Goal: Transaction & Acquisition: Purchase product/service

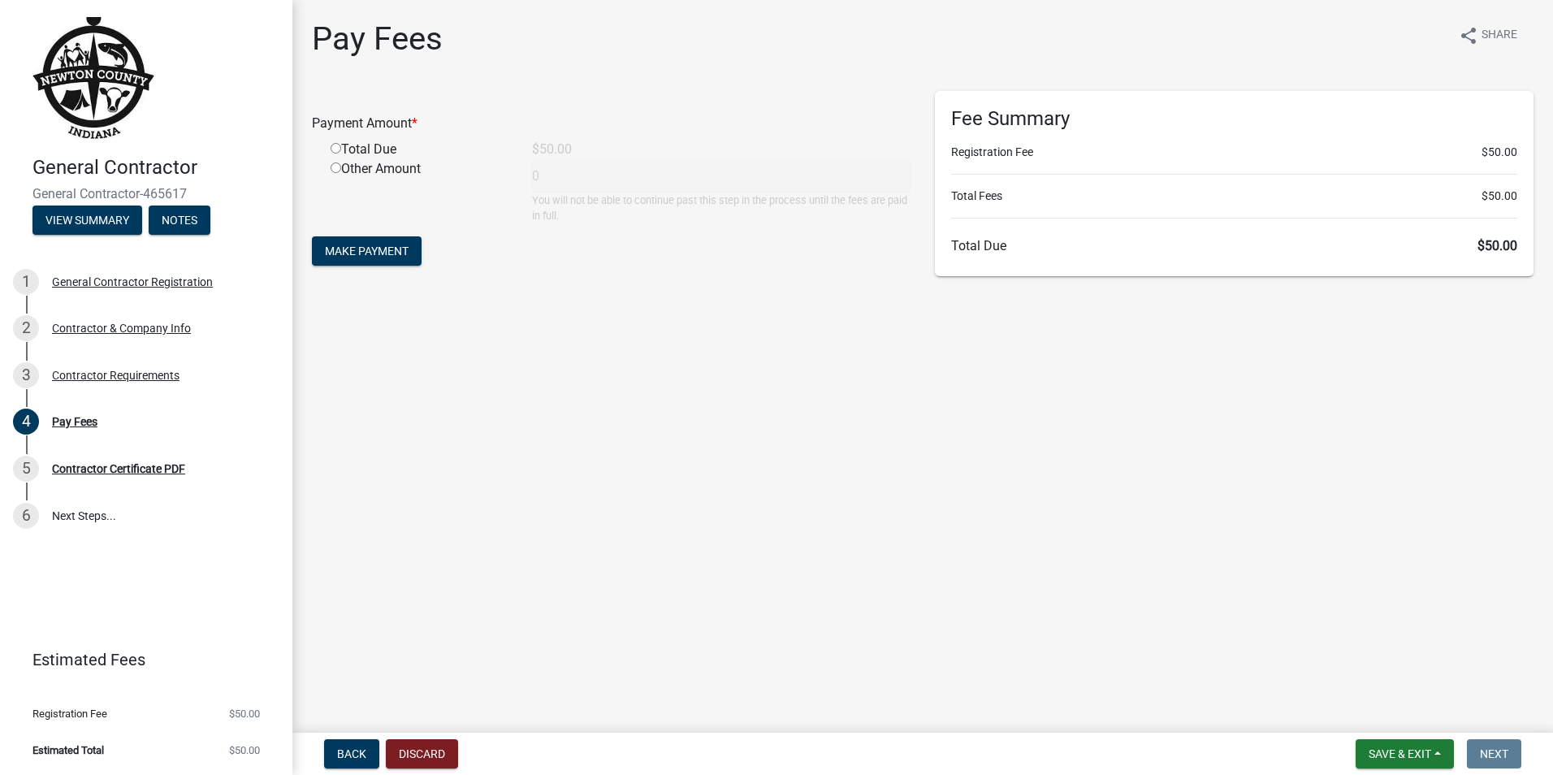
click at [337, 149] on input "radio" at bounding box center [336, 148] width 11 height 11
radio input "true"
type input "50"
click at [395, 258] on button "Make Payment" at bounding box center [367, 250] width 110 height 29
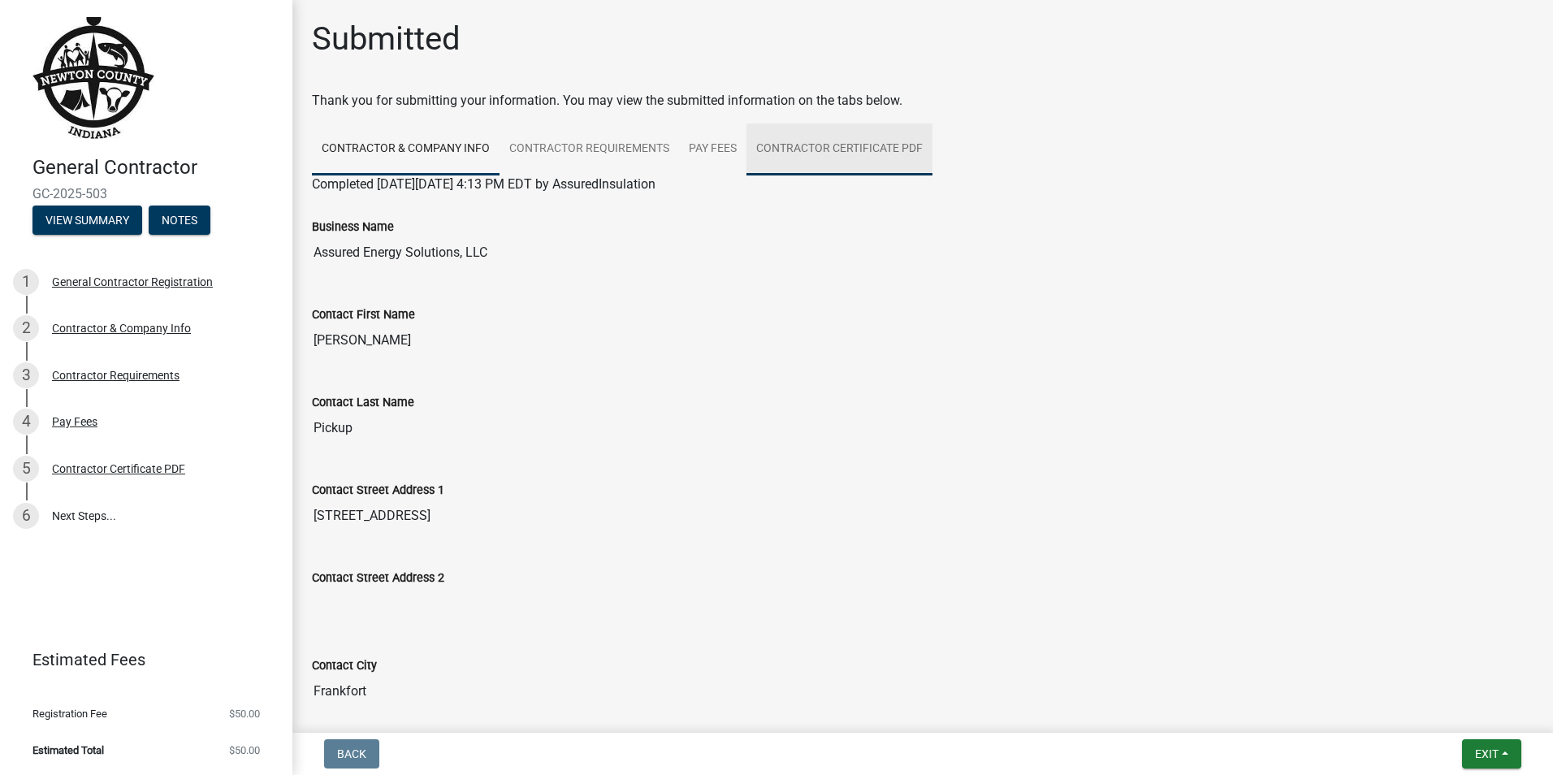
click at [781, 140] on link "Contractor Certificate PDF" at bounding box center [839, 149] width 186 height 52
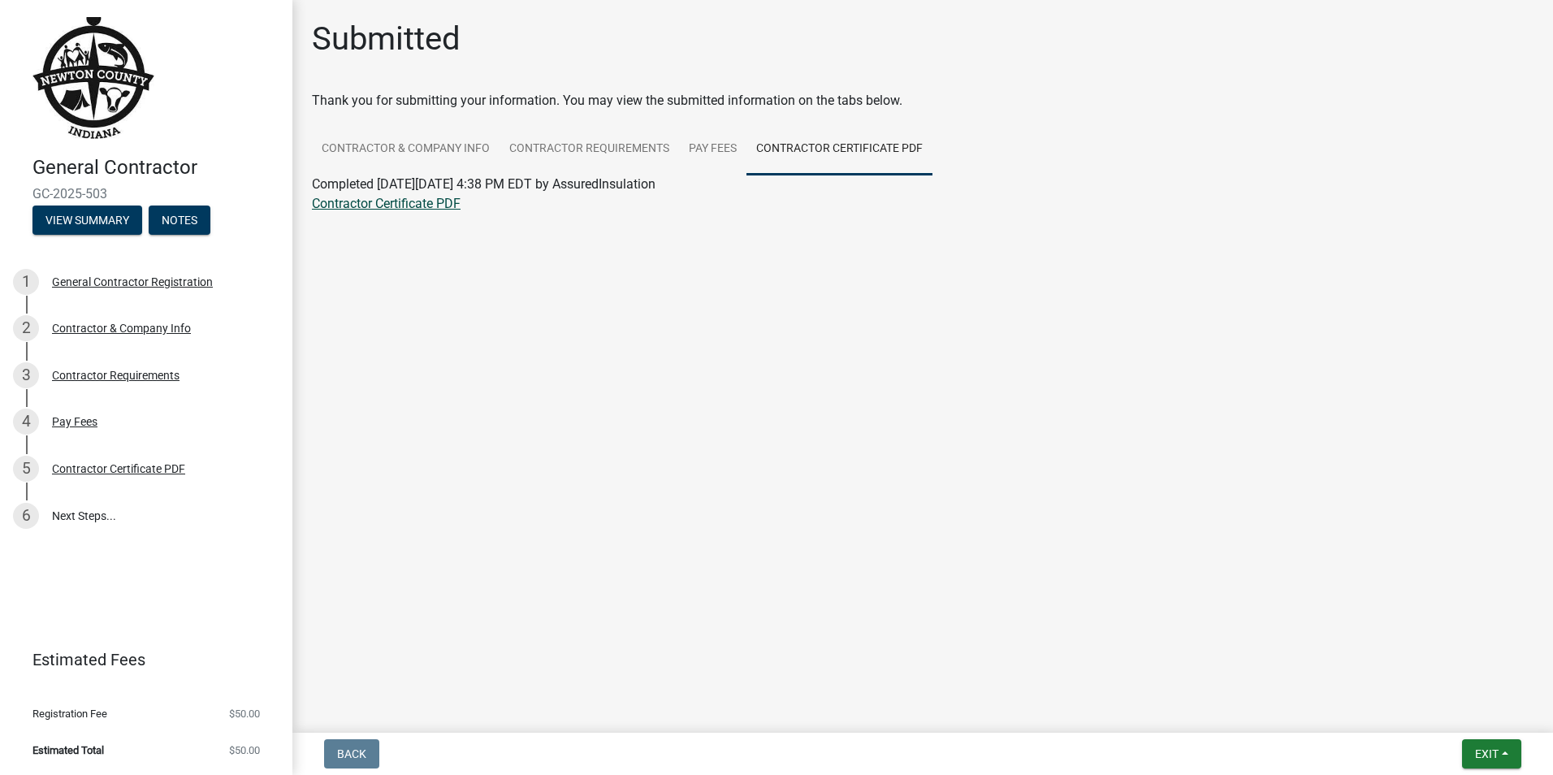
click at [402, 203] on link "Contractor Certificate PDF" at bounding box center [386, 203] width 149 height 15
click at [716, 149] on link "Pay Fees" at bounding box center [712, 149] width 67 height 52
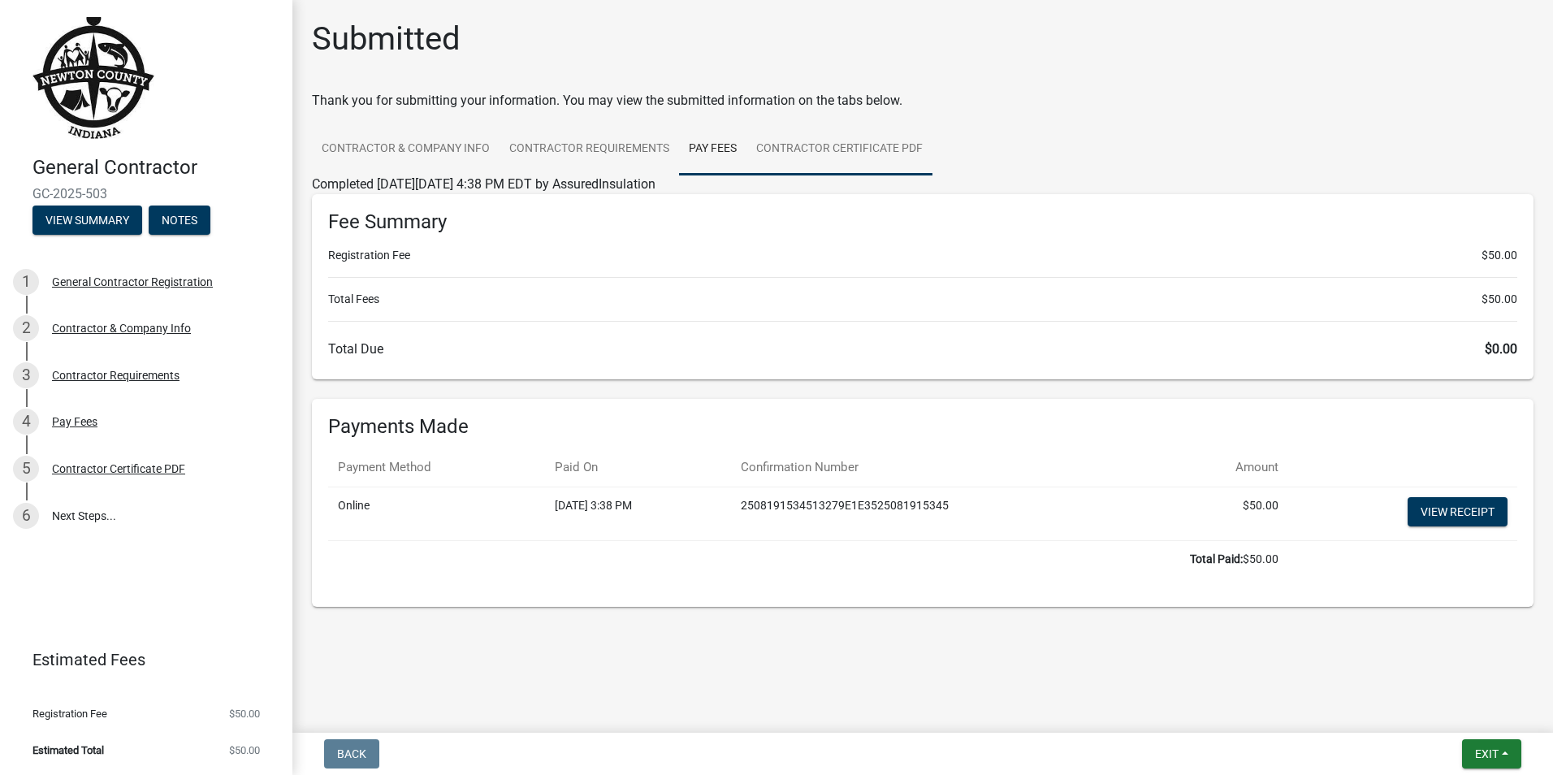
click at [803, 142] on link "Contractor Certificate PDF" at bounding box center [839, 149] width 186 height 52
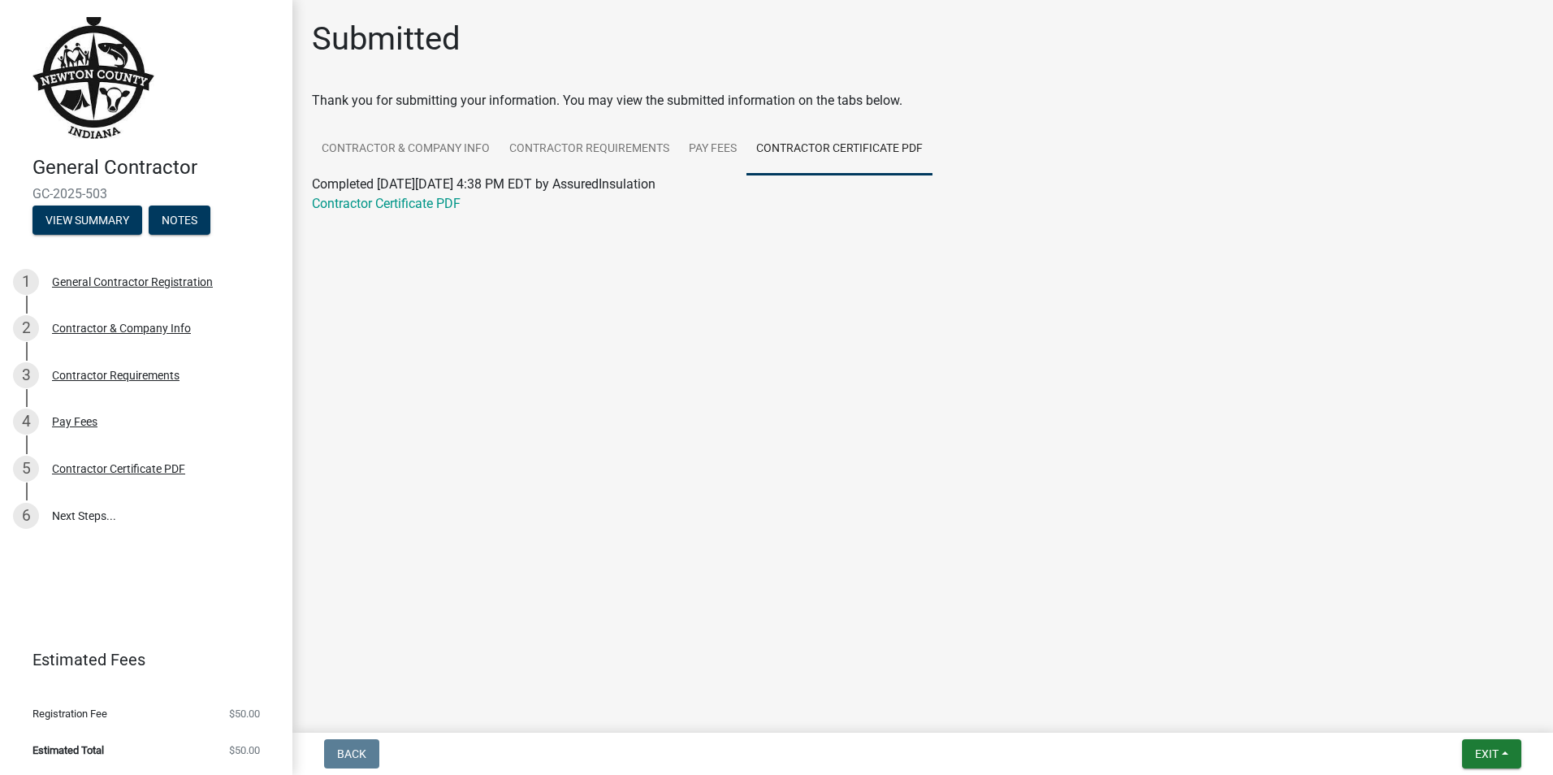
click at [830, 146] on link "Contractor Certificate PDF" at bounding box center [839, 149] width 186 height 52
click at [431, 198] on link "Contractor Certificate PDF" at bounding box center [386, 203] width 149 height 15
click at [184, 214] on button "Notes" at bounding box center [180, 219] width 62 height 29
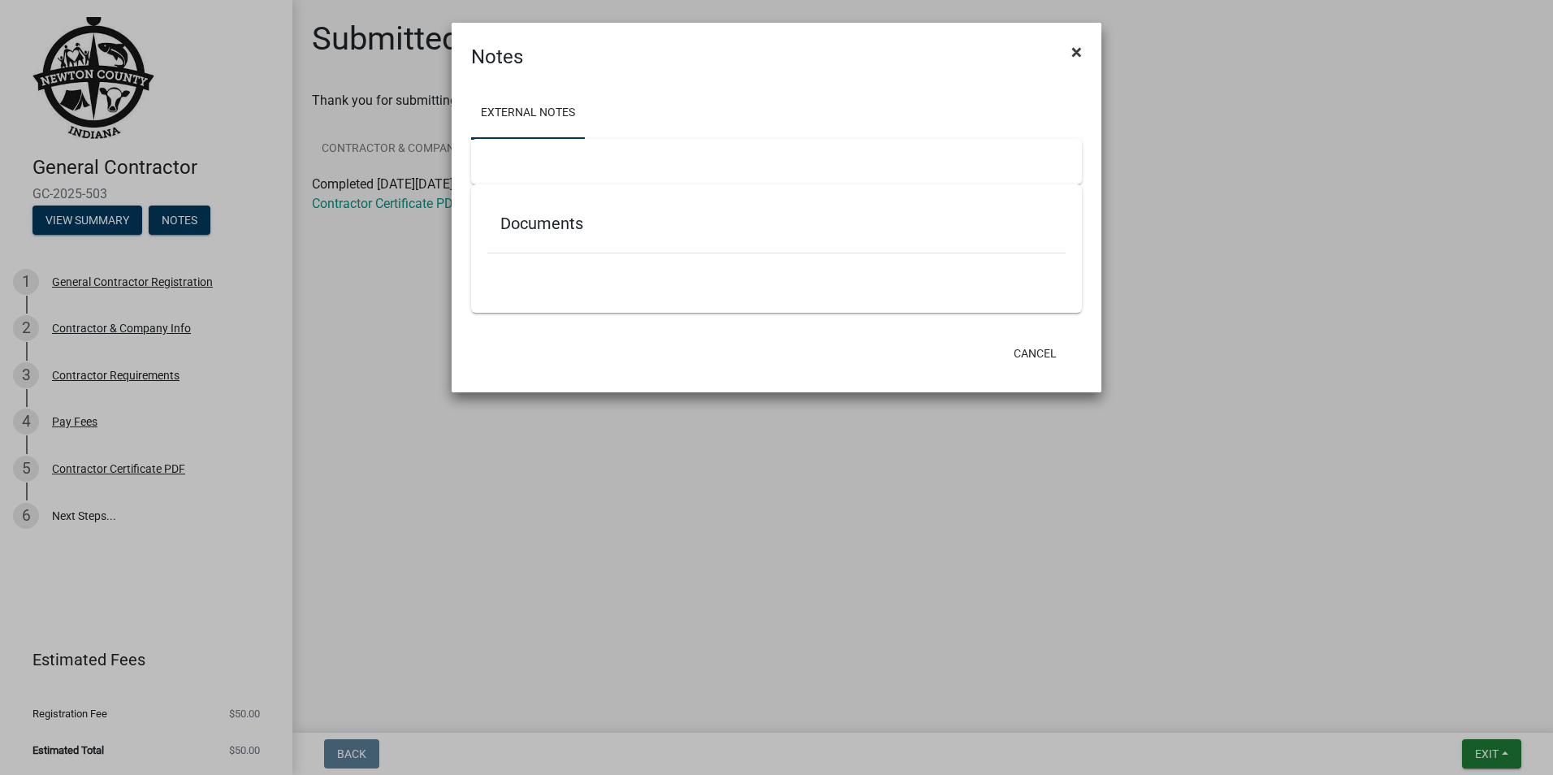
click at [1081, 56] on span "×" at bounding box center [1076, 52] width 11 height 23
